Goal: Find specific page/section: Find specific page/section

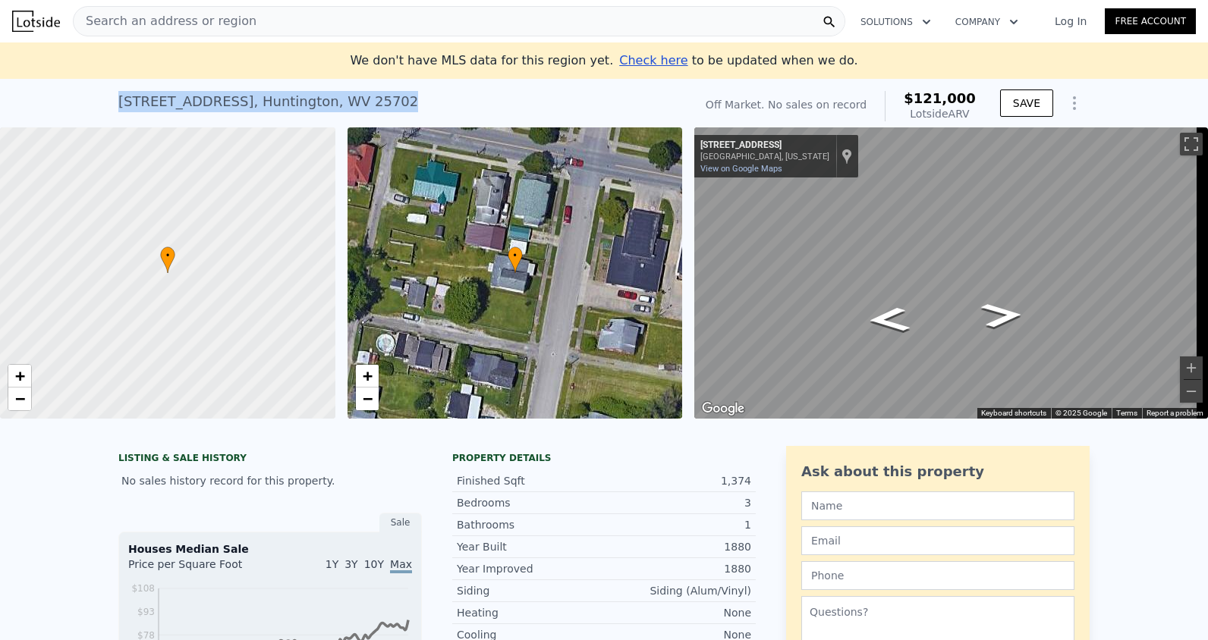
drag, startPoint x: 372, startPoint y: 108, endPoint x: 81, endPoint y: 105, distance: 290.6
click at [81, 105] on div "305 Richmond St , Huntington , WV 25702 No sales on record (~ARV $121k ) Off Ma…" at bounding box center [604, 103] width 1208 height 49
drag, startPoint x: 81, startPoint y: 105, endPoint x: 240, endPoint y: 102, distance: 159.3
copy div "305 Richmond St , Huntington , WV 25702"
click at [210, 15] on span "Search an address or region" at bounding box center [165, 21] width 183 height 18
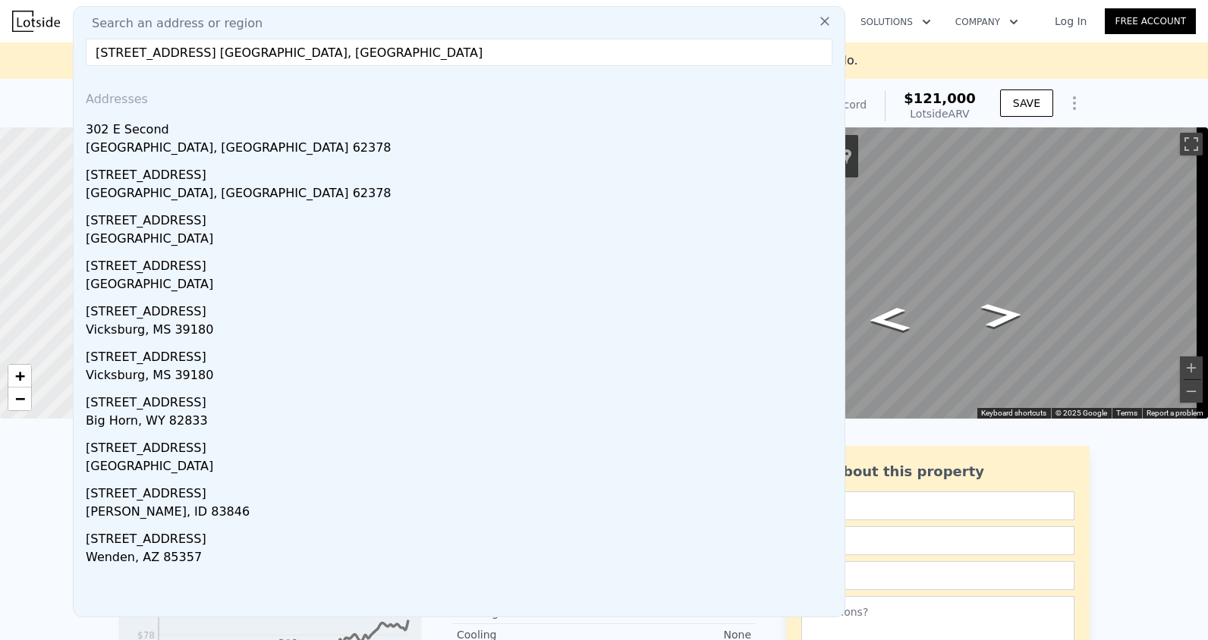
type input "341 W. SECOND ST. VERSAILLES, IL"
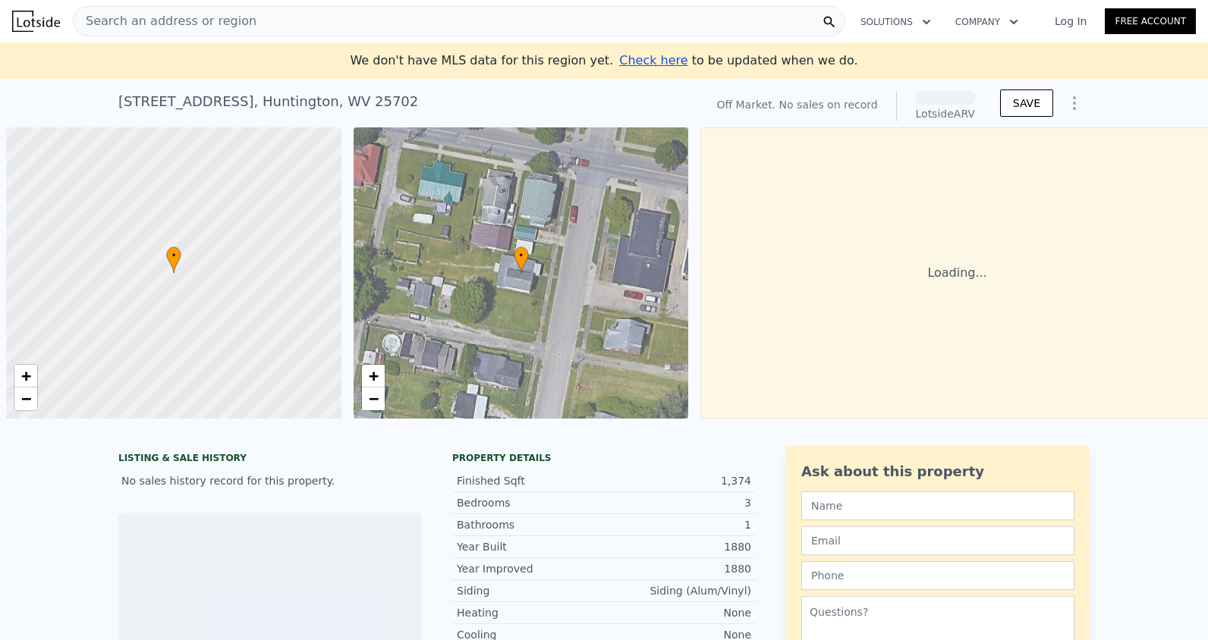
scroll to position [0, 6]
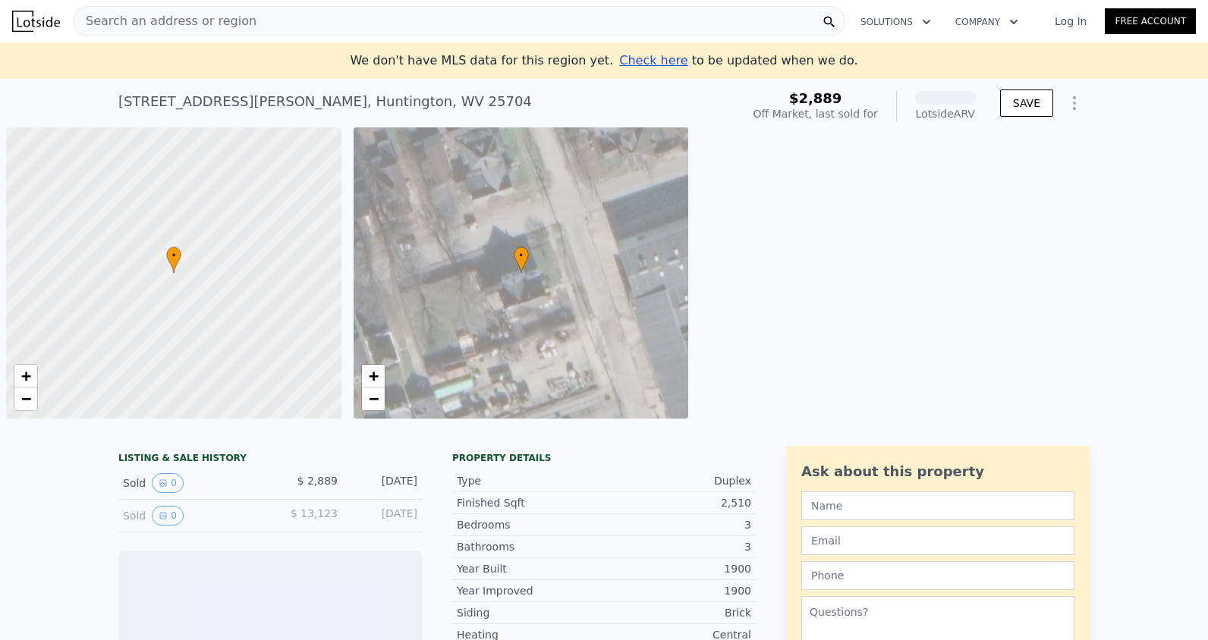
scroll to position [0, 6]
